Goal: Task Accomplishment & Management: Manage account settings

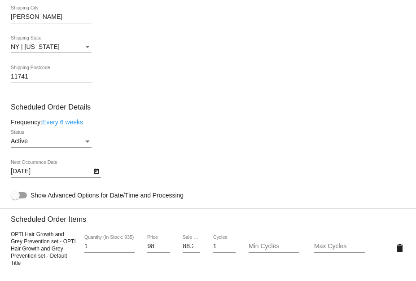
scroll to position [449, 0]
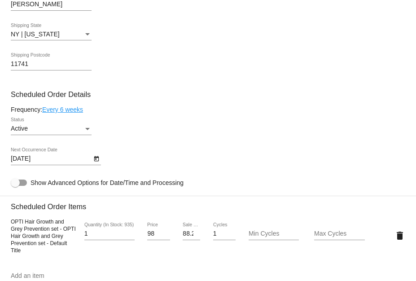
click at [85, 130] on div "Status" at bounding box center [87, 128] width 8 height 7
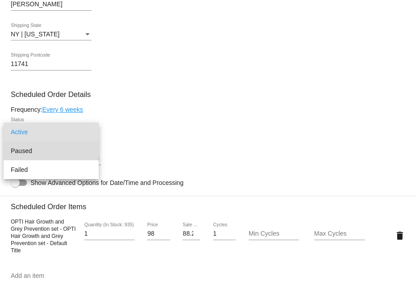
click at [57, 149] on span "Paused" at bounding box center [51, 150] width 81 height 19
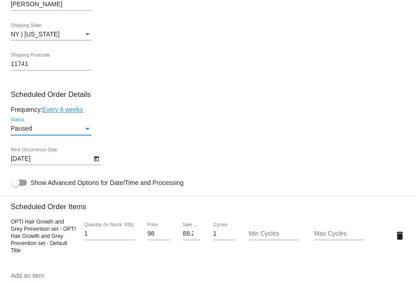
scroll to position [494, 0]
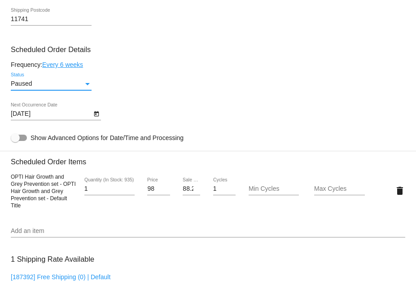
click at [89, 88] on div "Status" at bounding box center [87, 83] width 8 height 7
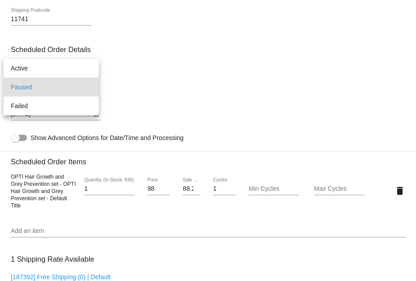
click at [46, 88] on span "Paused" at bounding box center [51, 87] width 81 height 19
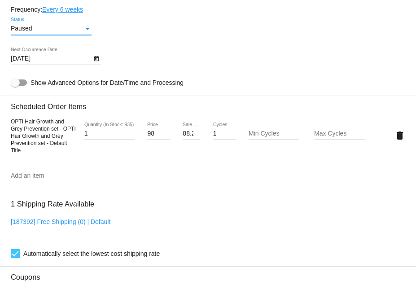
scroll to position [628, 0]
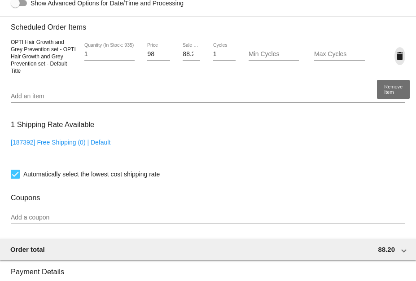
click at [395, 60] on mat-icon "delete" at bounding box center [400, 56] width 11 height 11
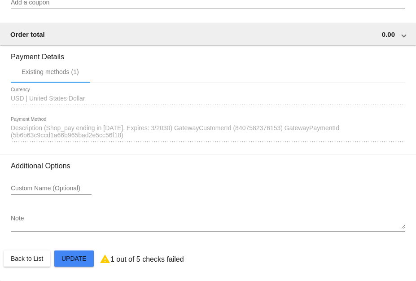
scroll to position [775, 0]
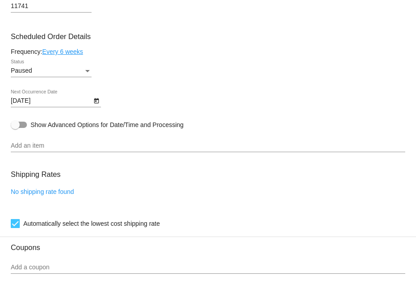
scroll to position [506, 0]
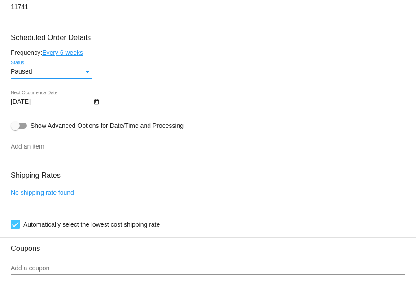
click at [87, 73] on div "Status" at bounding box center [87, 72] width 4 height 2
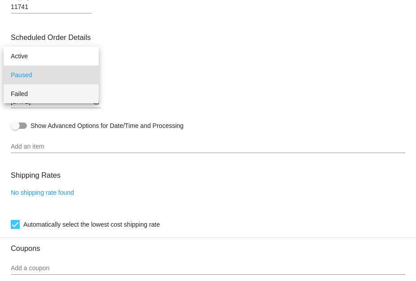
click at [49, 97] on span "Failed" at bounding box center [51, 93] width 81 height 19
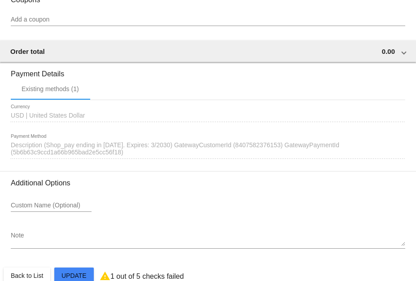
scroll to position [775, 0]
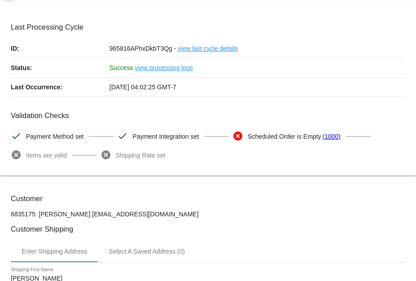
scroll to position [0, 0]
